Goal: Task Accomplishment & Management: Manage account settings

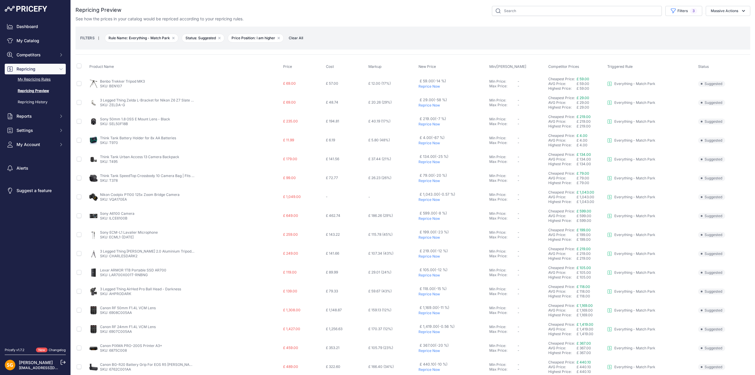
click at [29, 79] on link "My Repricing Rules" at bounding box center [35, 79] width 61 height 10
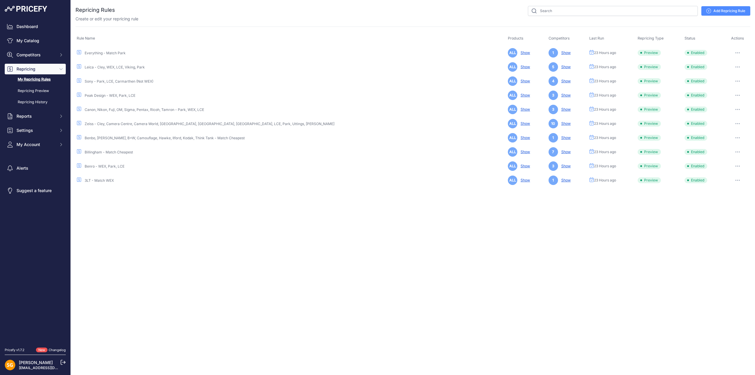
click at [736, 109] on icon "button" at bounding box center [738, 109] width 5 height 1
click at [729, 132] on button "Run Preview" at bounding box center [731, 131] width 38 height 9
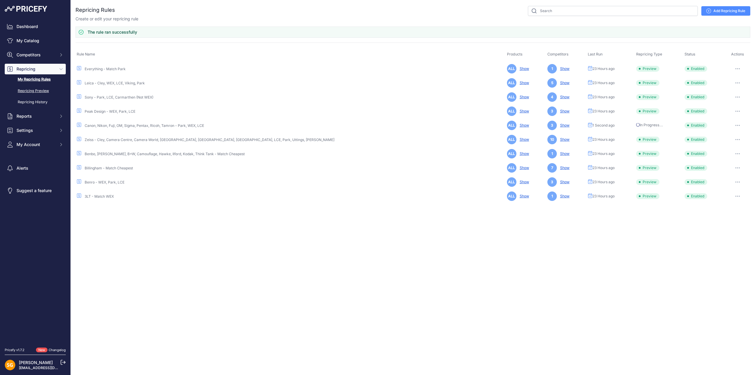
click at [26, 88] on link "Repricing Preview" at bounding box center [35, 91] width 61 height 10
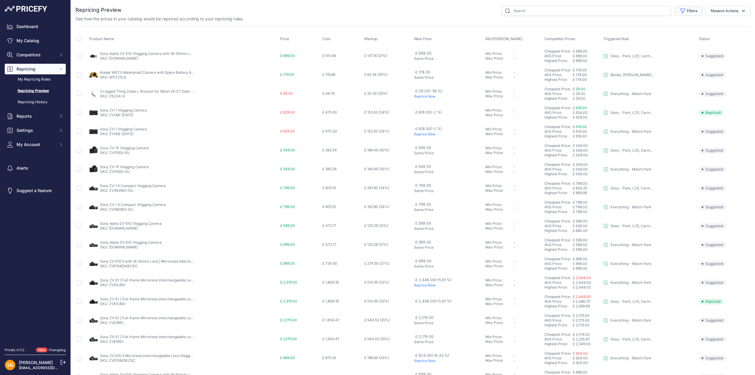
click at [687, 12] on button "Filters" at bounding box center [688, 11] width 27 height 10
click at [666, 58] on select "Select an option Skipped Repriced Suggested In Error" at bounding box center [669, 58] width 57 height 10
select select "suggested"
click at [641, 53] on select "Select an option Skipped Repriced Suggested In Error" at bounding box center [669, 58] width 57 height 10
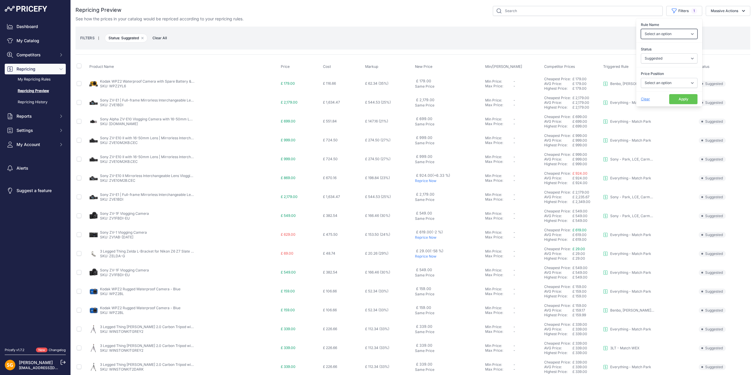
click at [668, 35] on select "Select an option 3LT - Match WEX Benro - WEX, Park, LCE Billingham - Match Chea…" at bounding box center [669, 34] width 57 height 10
select select "7902"
click at [641, 29] on select "Select an option 3LT - Match WEX Benro - WEX, Park, LCE Billingham - Match Chea…" at bounding box center [669, 34] width 57 height 10
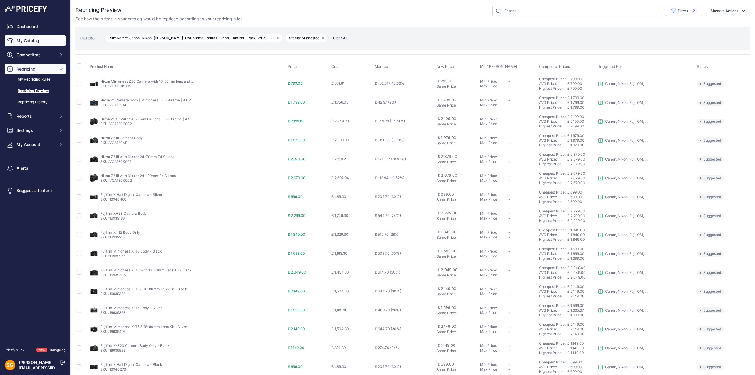
click at [30, 39] on link "My Catalog" at bounding box center [35, 40] width 61 height 11
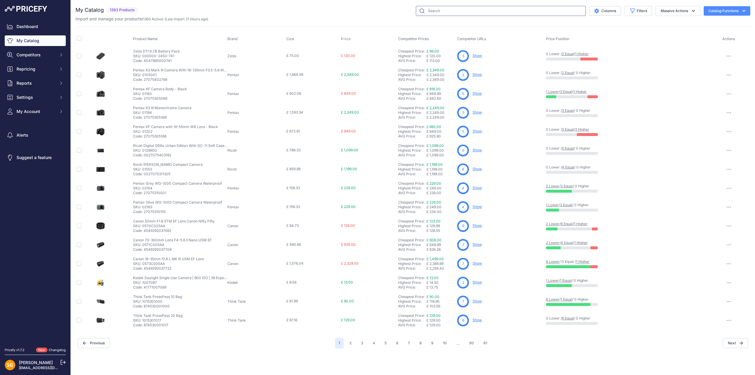
click at [462, 10] on input "text" at bounding box center [501, 11] width 170 height 10
type input "Canon R5"
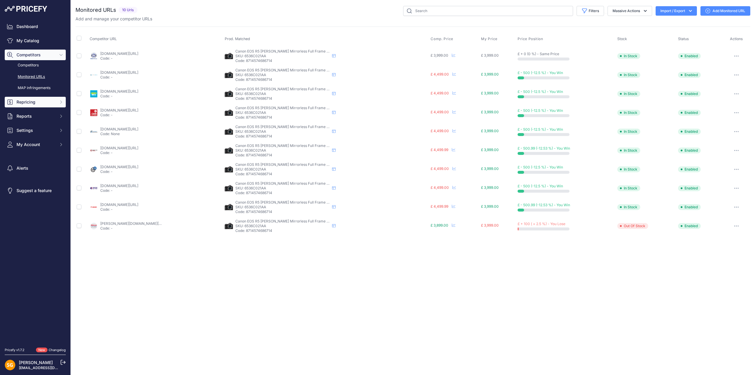
click at [27, 106] on button "Repricing" at bounding box center [35, 102] width 61 height 11
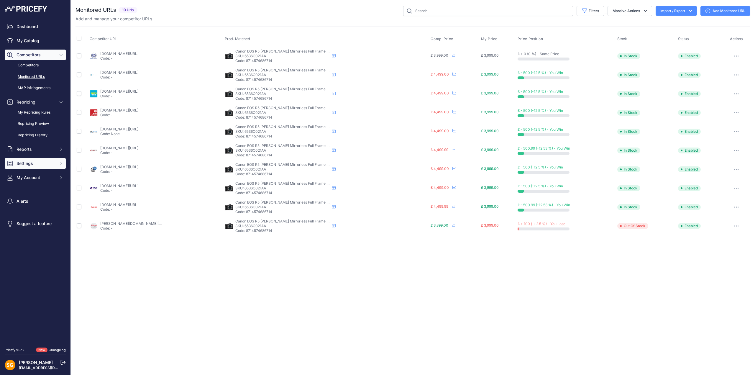
click at [30, 163] on span "Settings" at bounding box center [36, 164] width 39 height 6
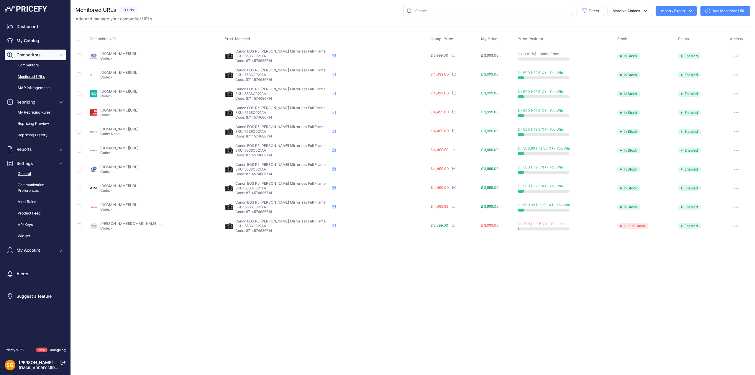
click at [28, 174] on link "General" at bounding box center [35, 174] width 61 height 10
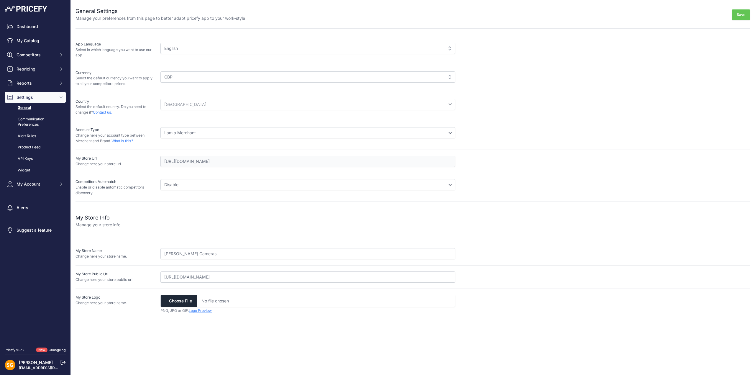
click at [32, 121] on link "Communication Preferences" at bounding box center [35, 122] width 61 height 16
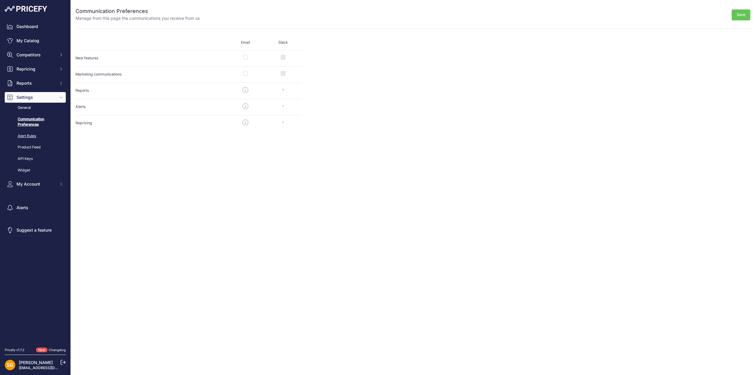
click at [29, 133] on link "Alert Rules" at bounding box center [35, 136] width 61 height 10
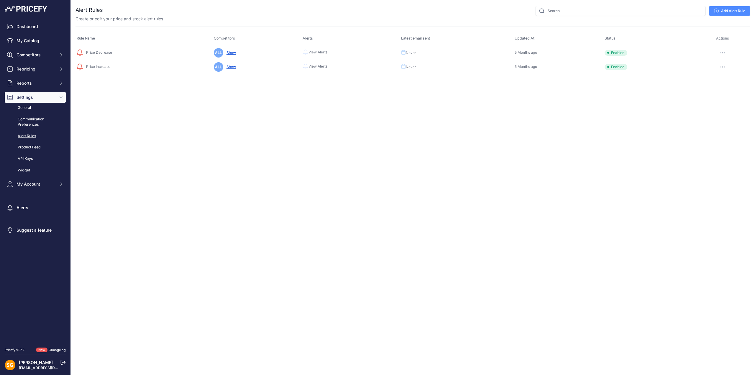
click at [724, 51] on button "button" at bounding box center [723, 53] width 12 height 8
click at [724, 65] on link "Edit" at bounding box center [731, 64] width 38 height 9
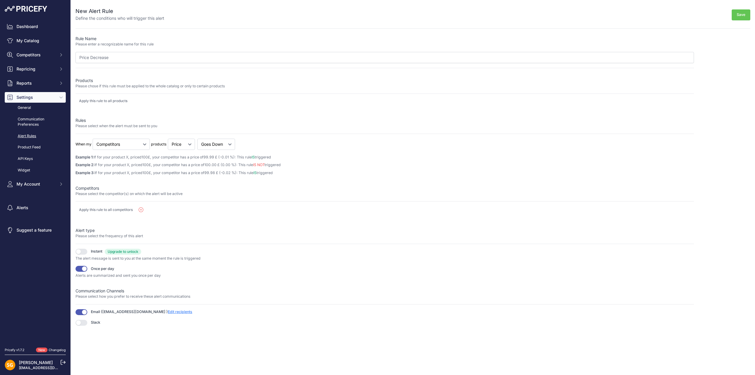
click at [85, 100] on p "Apply this rule to all products" at bounding box center [103, 101] width 48 height 5
click at [117, 145] on select "Cheapest Competitor Highest Competitor Competitors" at bounding box center [121, 144] width 57 height 11
click at [112, 145] on select "Cheapest Competitor Highest Competitor Competitors" at bounding box center [121, 144] width 57 height 11
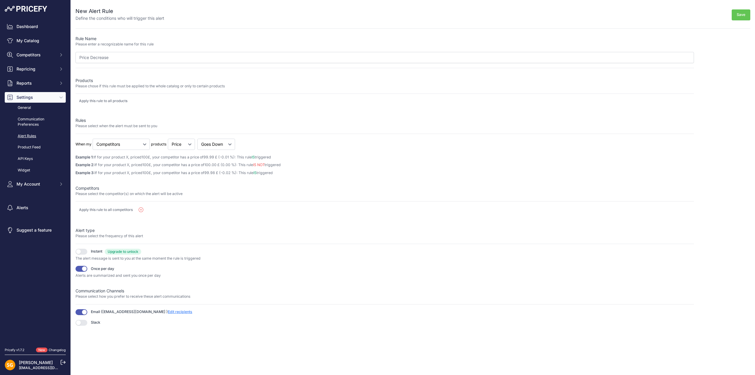
click at [741, 16] on button "Save" at bounding box center [741, 14] width 19 height 11
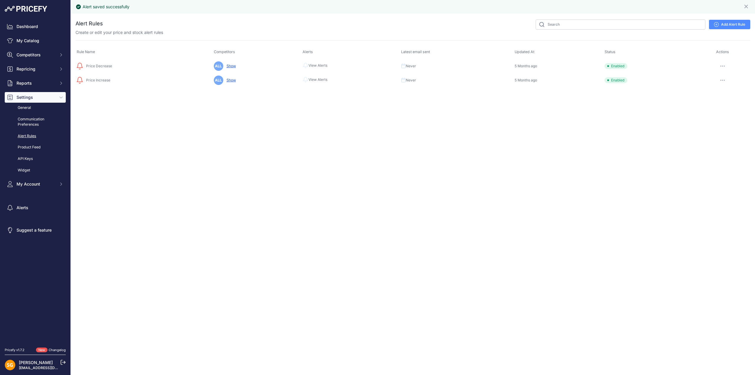
click at [227, 67] on link "Show" at bounding box center [230, 66] width 12 height 4
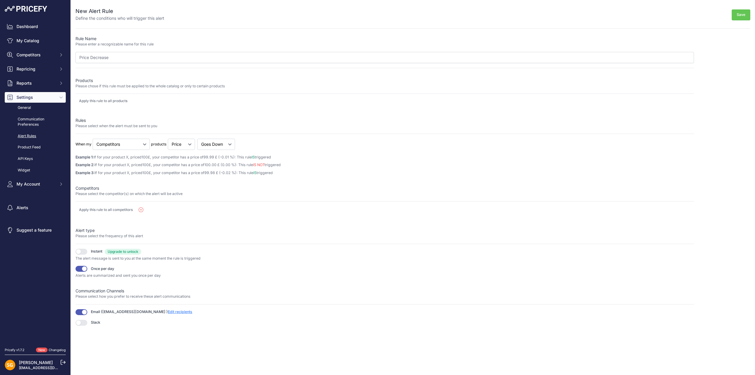
click at [737, 13] on button "Save" at bounding box center [741, 14] width 19 height 11
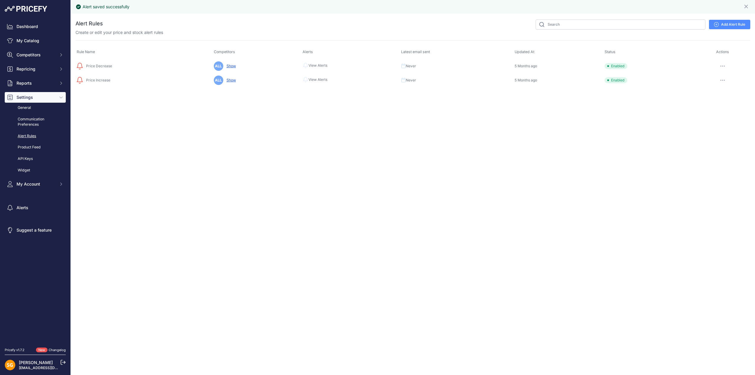
click at [228, 78] on link "Show" at bounding box center [230, 80] width 12 height 4
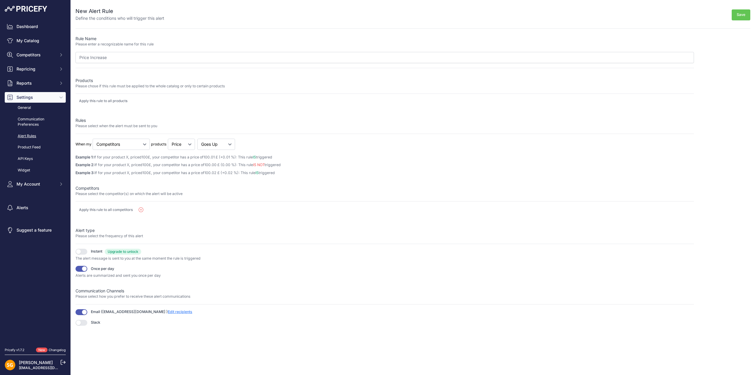
click at [739, 12] on button "Save" at bounding box center [741, 14] width 19 height 11
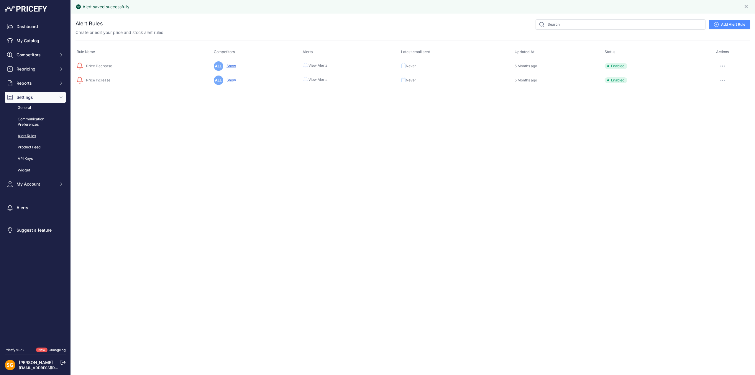
click at [721, 77] on button "button" at bounding box center [723, 80] width 12 height 8
click at [346, 193] on div "Alert saved successfully Close You are not connected to the internet." at bounding box center [413, 187] width 685 height 375
click at [403, 65] on icon at bounding box center [403, 65] width 5 height 5
click at [24, 122] on link "Communication Preferences" at bounding box center [35, 122] width 61 height 16
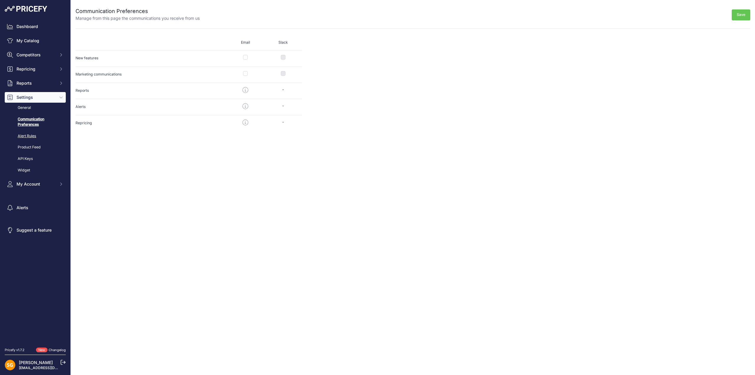
click at [25, 135] on link "Alert Rules" at bounding box center [35, 136] width 61 height 10
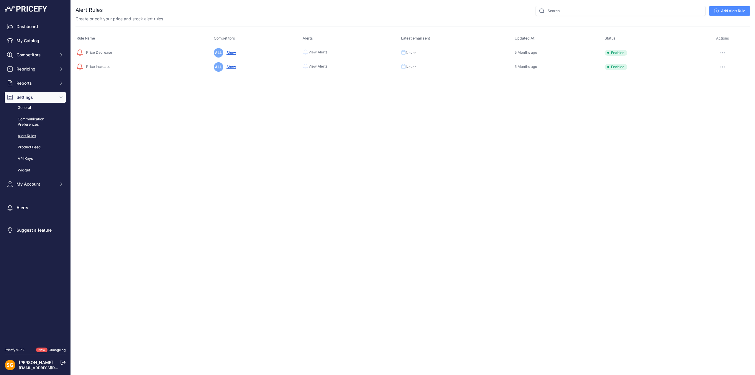
click at [26, 144] on link "Product Feed" at bounding box center [35, 147] width 61 height 10
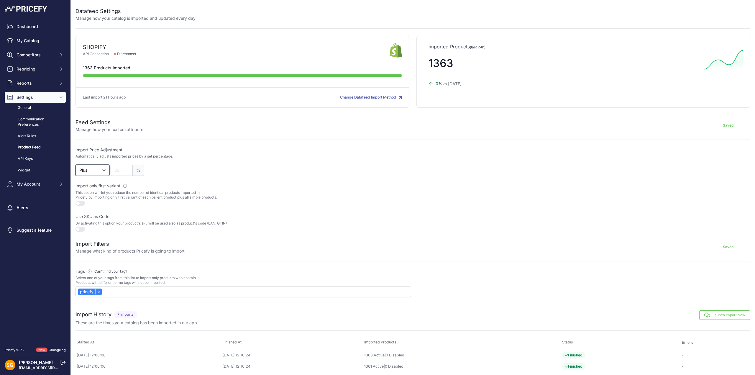
click at [104, 171] on select "Plus Minus" at bounding box center [93, 170] width 34 height 11
click at [31, 159] on link "API Keys" at bounding box center [35, 159] width 61 height 10
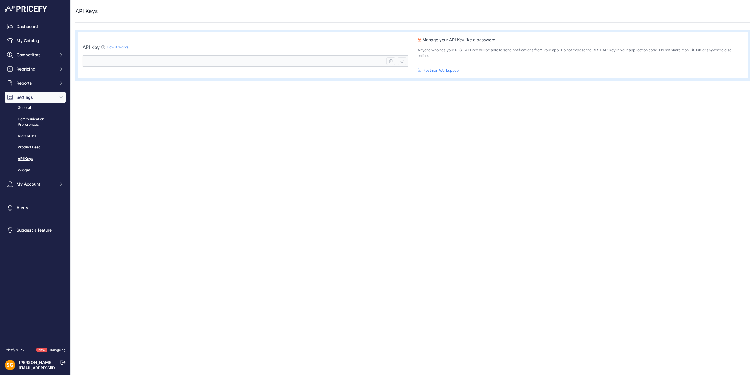
click at [120, 46] on link "How it works" at bounding box center [118, 47] width 22 height 4
